Goal: Check status: Check status

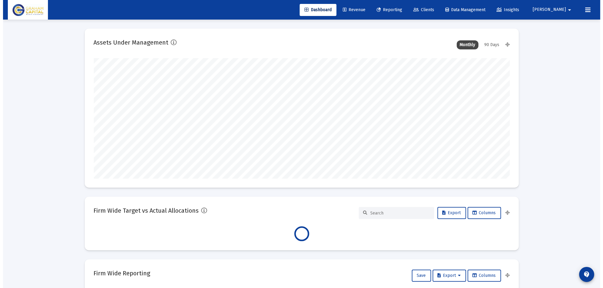
scroll to position [121, 224]
click at [399, 9] on span "Reporting" at bounding box center [386, 9] width 26 height 5
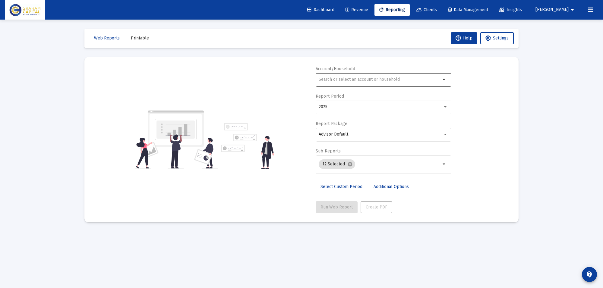
click at [350, 82] on div at bounding box center [379, 79] width 122 height 15
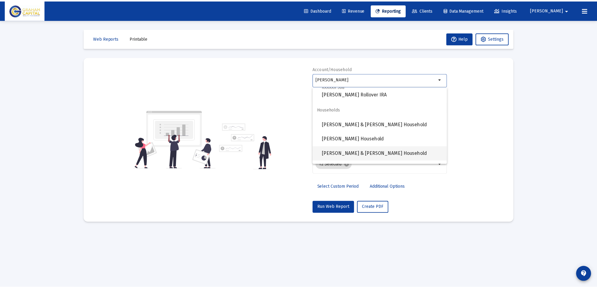
scroll to position [140, 0]
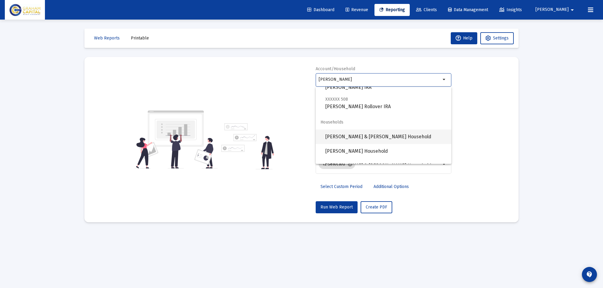
click at [392, 134] on span "[PERSON_NAME] & [PERSON_NAME] Household" at bounding box center [385, 137] width 121 height 14
type input "[PERSON_NAME] & [PERSON_NAME] Household"
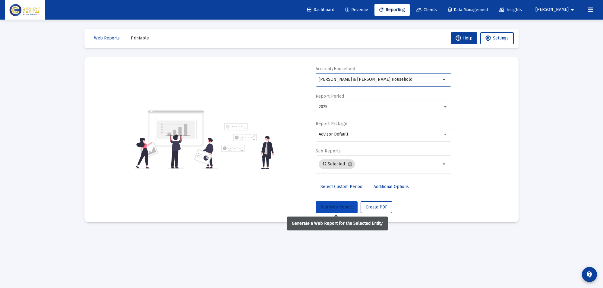
click at [335, 206] on span "Run Web Report" at bounding box center [336, 207] width 32 height 5
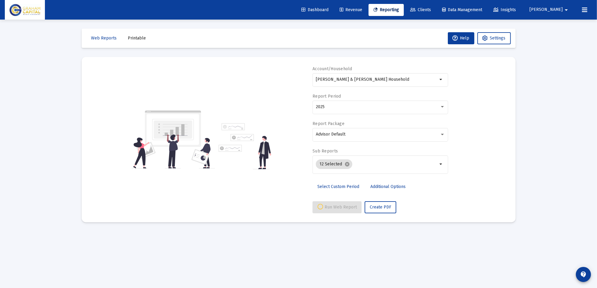
select select "View all"
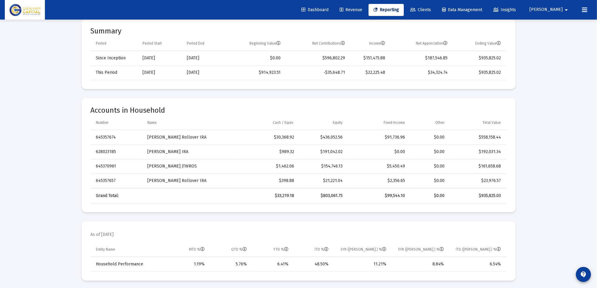
scroll to position [226, 0]
